Goal: Information Seeking & Learning: Learn about a topic

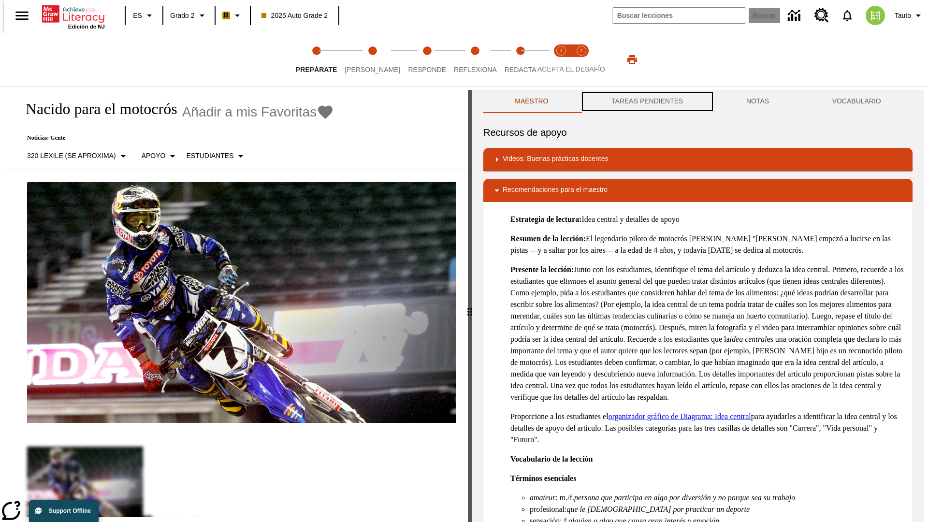
click at [646, 102] on button "TAREAS PENDIENTES" at bounding box center [647, 101] width 135 height 23
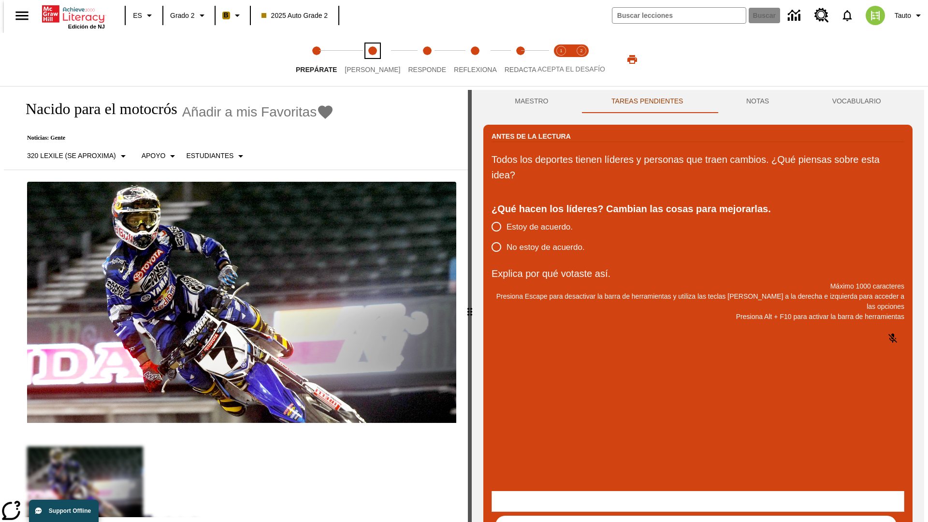
click at [365, 59] on span "[PERSON_NAME]" at bounding box center [373, 65] width 56 height 17
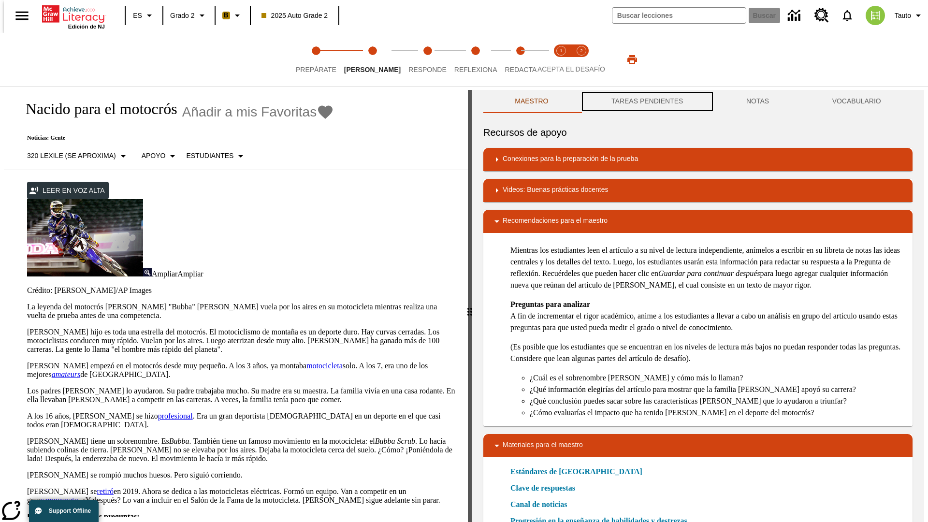
scroll to position [0, 0]
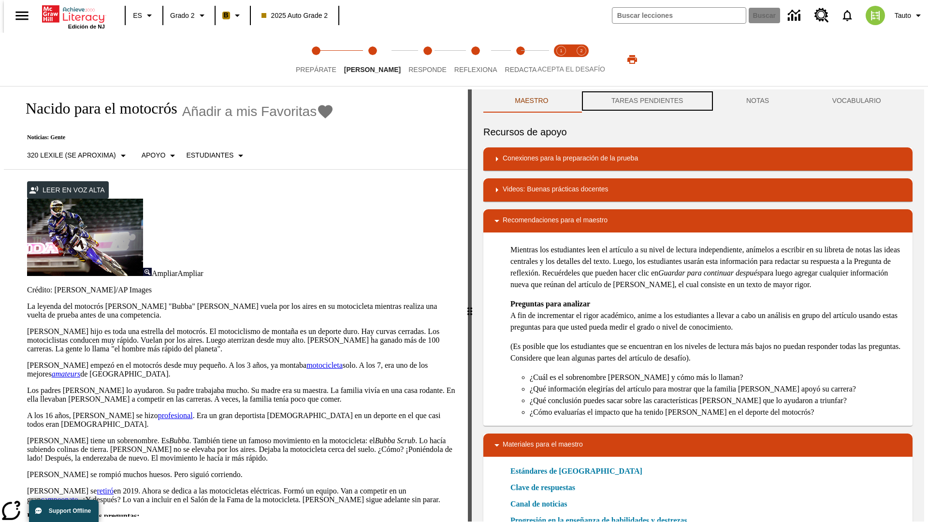
click at [646, 102] on button "TAREAS PENDIENTES" at bounding box center [647, 100] width 135 height 23
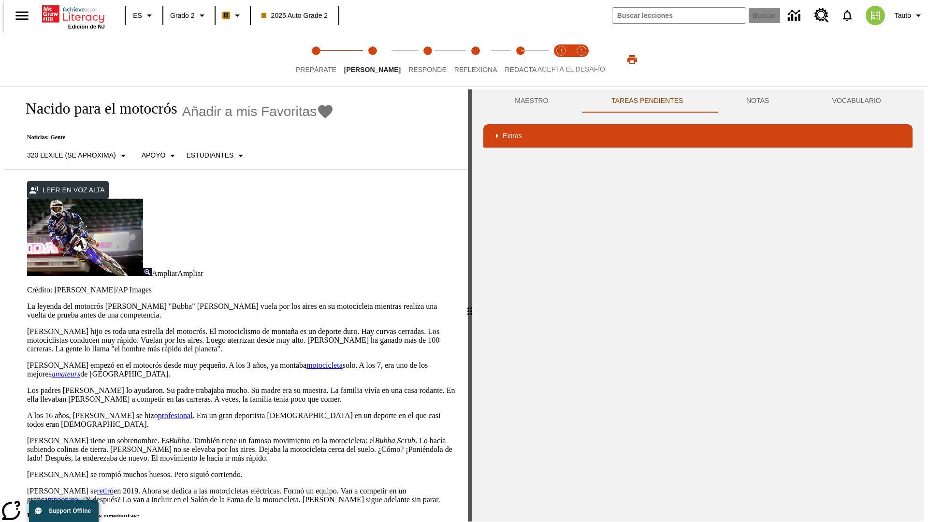
click at [27, 327] on p "[PERSON_NAME] hijo es toda una estrella del motocrós. El motociclismo de montañ…" at bounding box center [241, 340] width 429 height 26
click at [0, 0] on div "Traducir" at bounding box center [0, 0] width 0 height 0
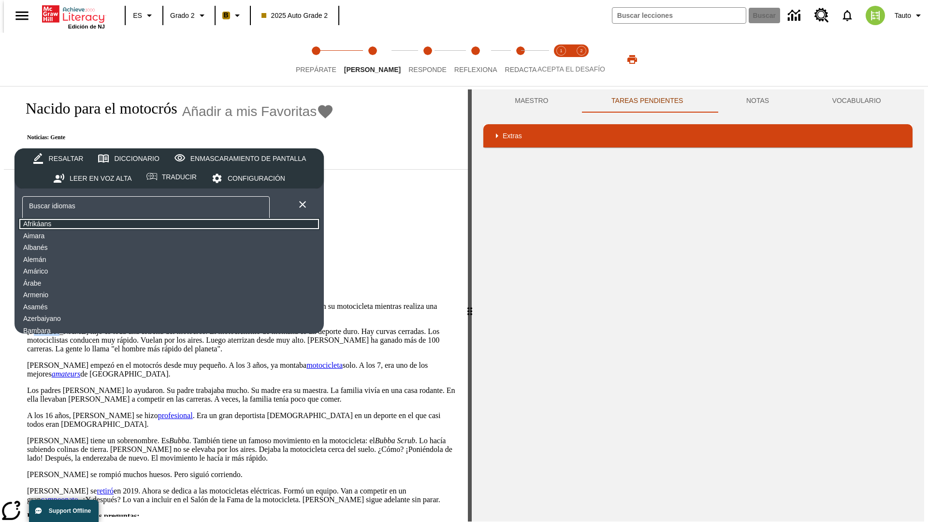
click at [94, 224] on button "Afrikáans" at bounding box center [169, 224] width 302 height 12
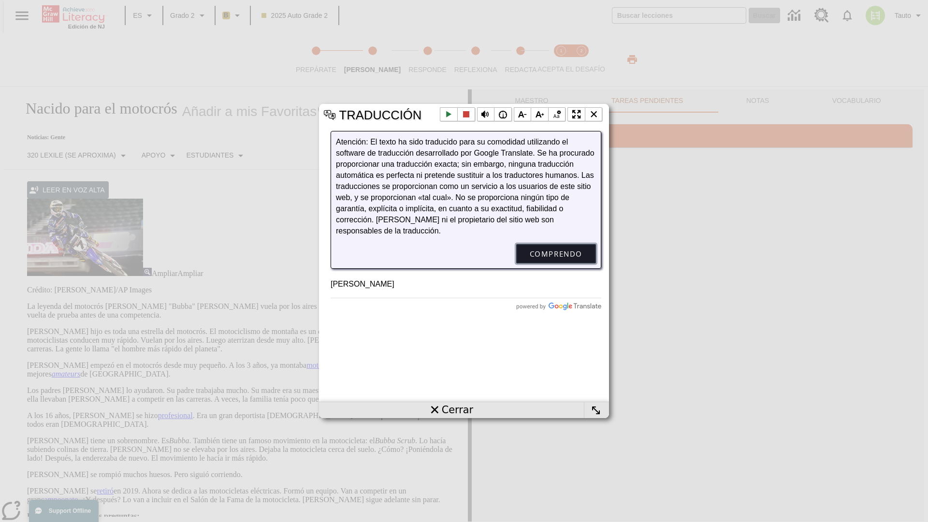
click at [556, 264] on button "Comprendo" at bounding box center [556, 253] width 80 height 19
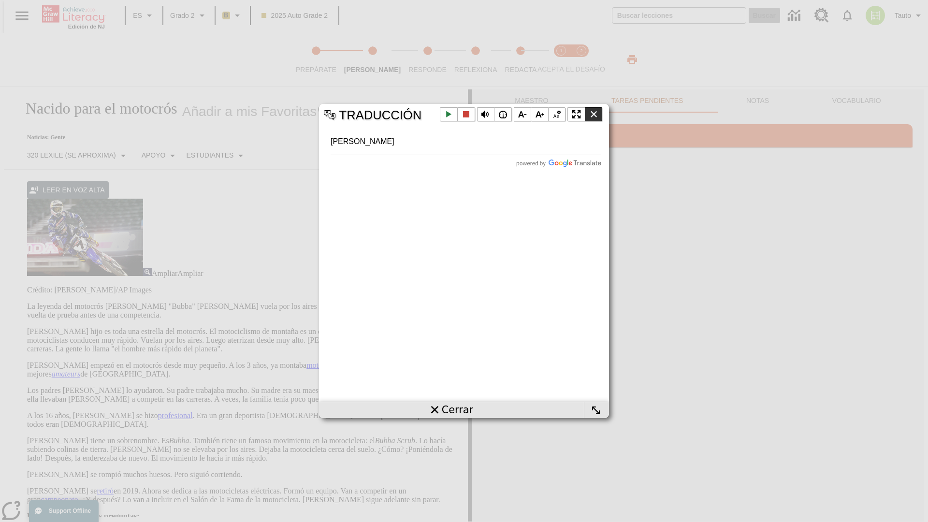
click at [594, 114] on li "Cerrar la ventana emergente" at bounding box center [594, 114] width 18 height 15
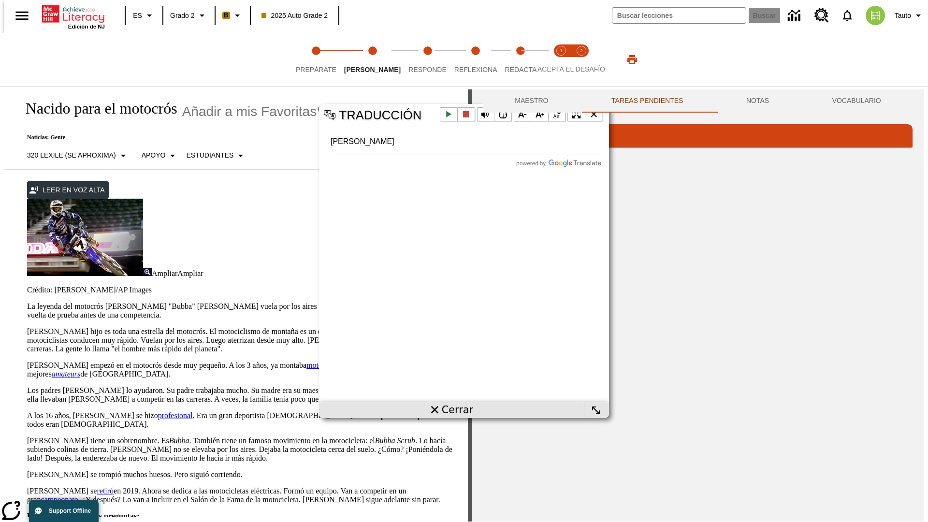
click at [27, 327] on p "[PERSON_NAME] hijo es toda una estrella del motocrós. El motociclismo de montañ…" at bounding box center [241, 340] width 429 height 26
click at [0, 0] on div "Traducir" at bounding box center [0, 0] width 0 height 0
